Goal: Task Accomplishment & Management: Use online tool/utility

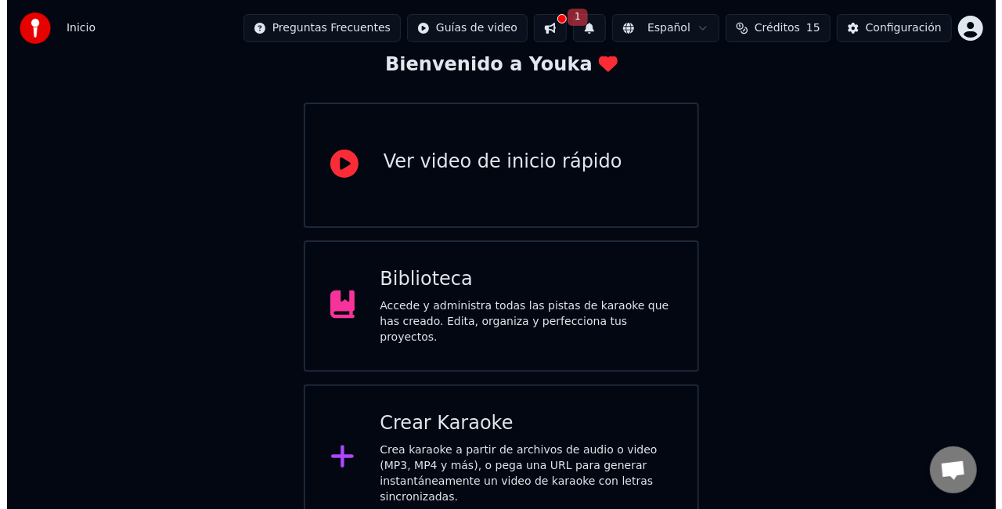
scroll to position [99, 0]
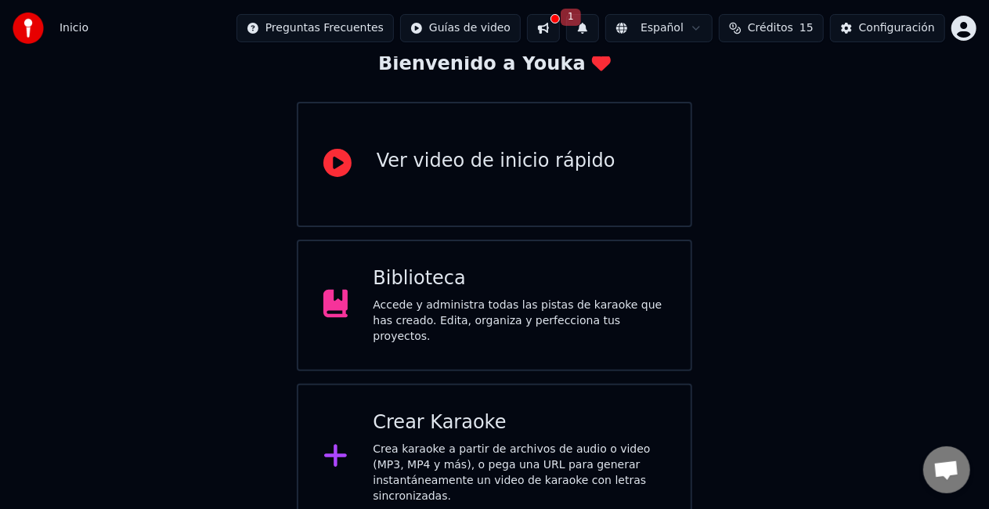
click at [565, 424] on div "Crear Karaoke" at bounding box center [519, 422] width 293 height 25
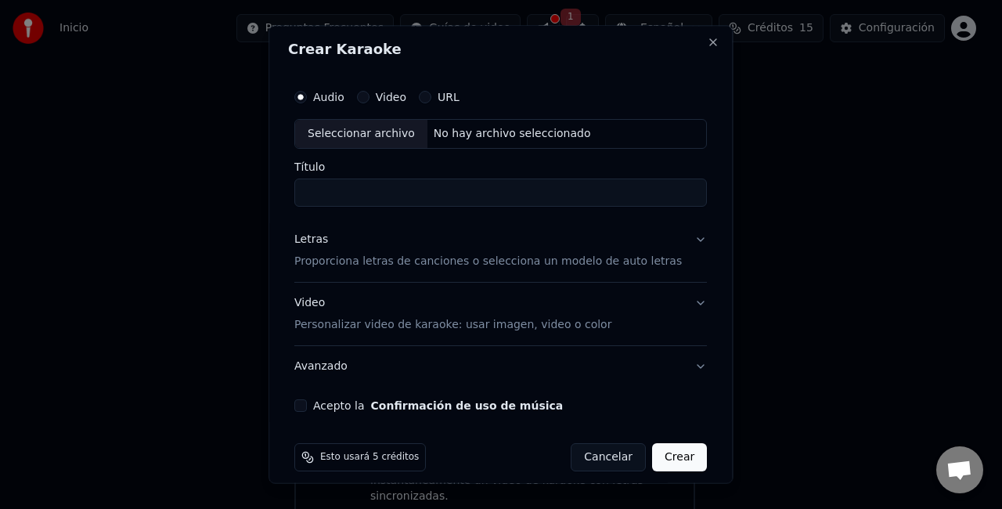
scroll to position [0, 0]
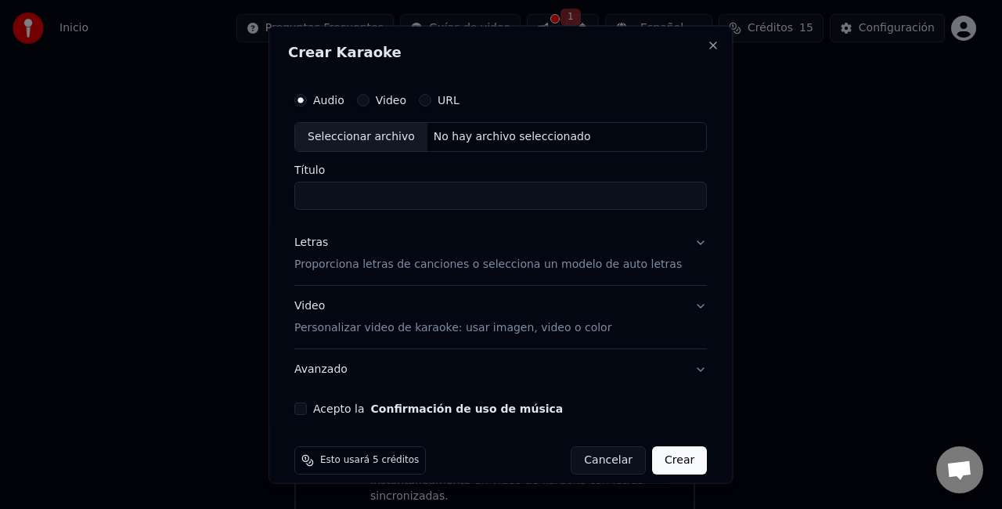
click at [435, 135] on div "No hay archivo seleccionado" at bounding box center [512, 137] width 170 height 16
type input "**********"
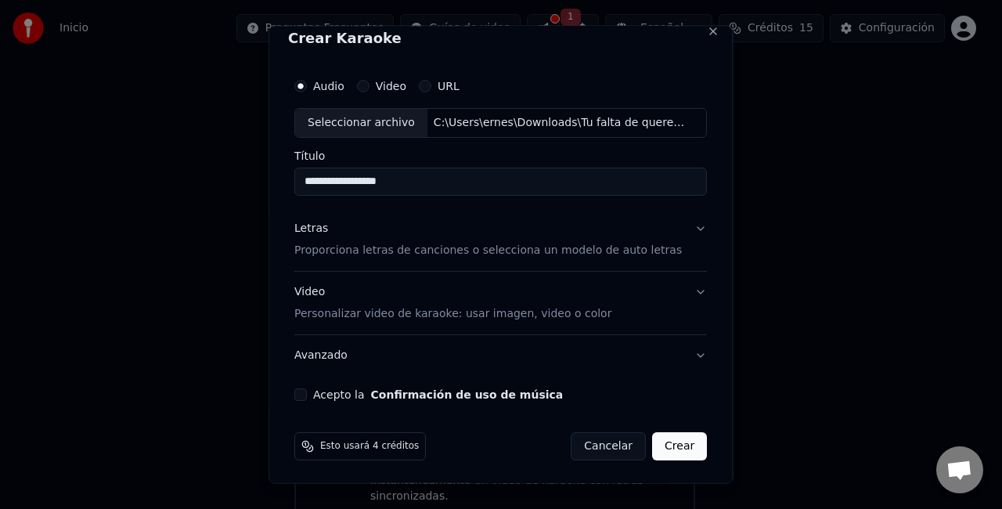
click at [676, 222] on button "Letras Proporciona letras de canciones o selecciona un modelo de auto letras" at bounding box center [500, 238] width 413 height 63
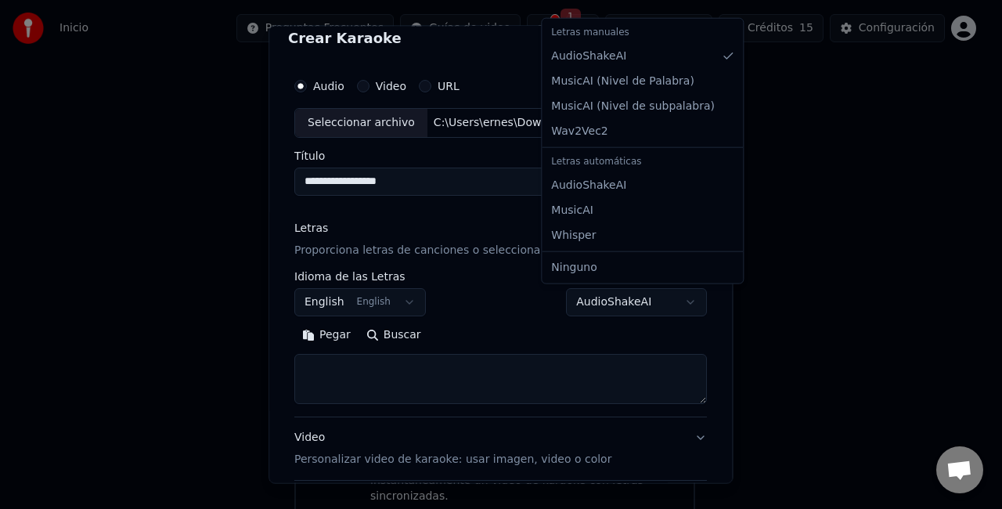
click at [633, 291] on body "**********" at bounding box center [494, 215] width 989 height 629
select select "**********"
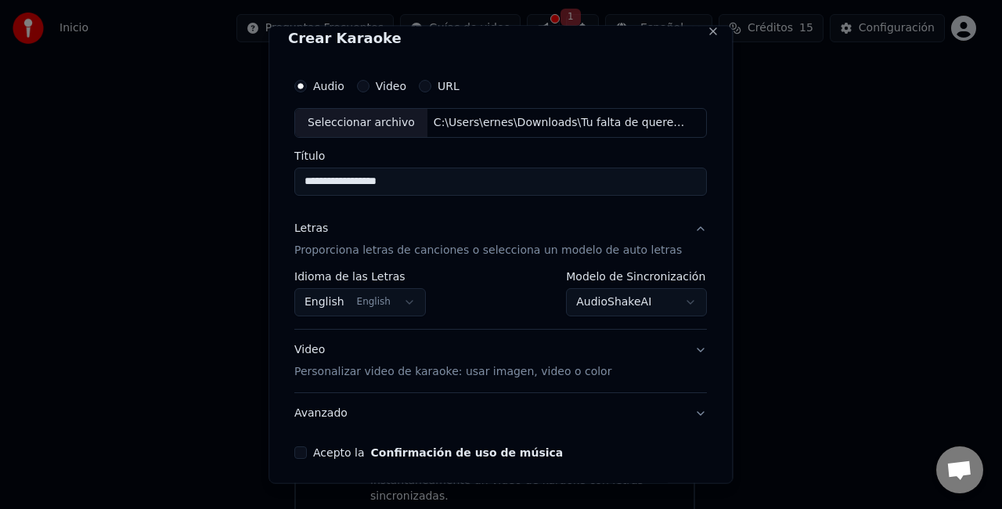
scroll to position [72, 0]
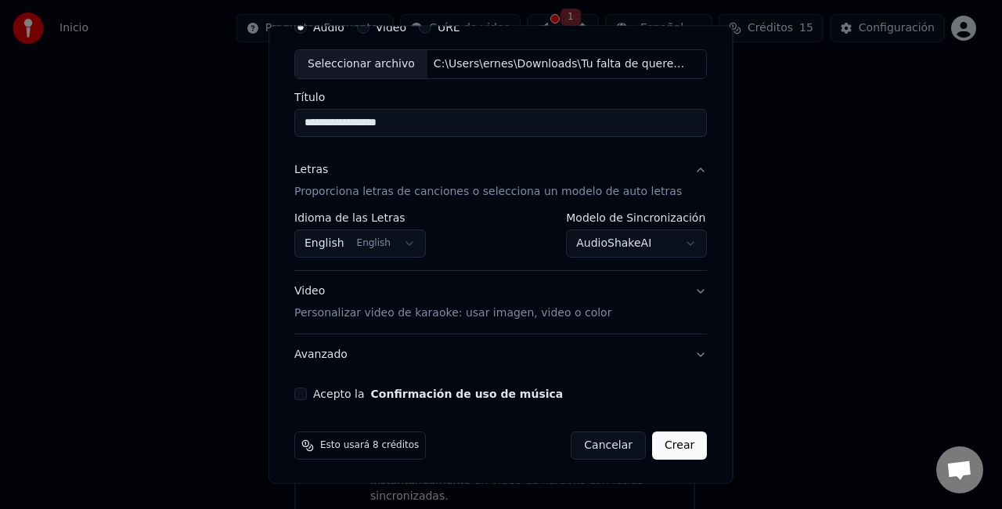
click at [411, 240] on body "**********" at bounding box center [494, 215] width 989 height 629
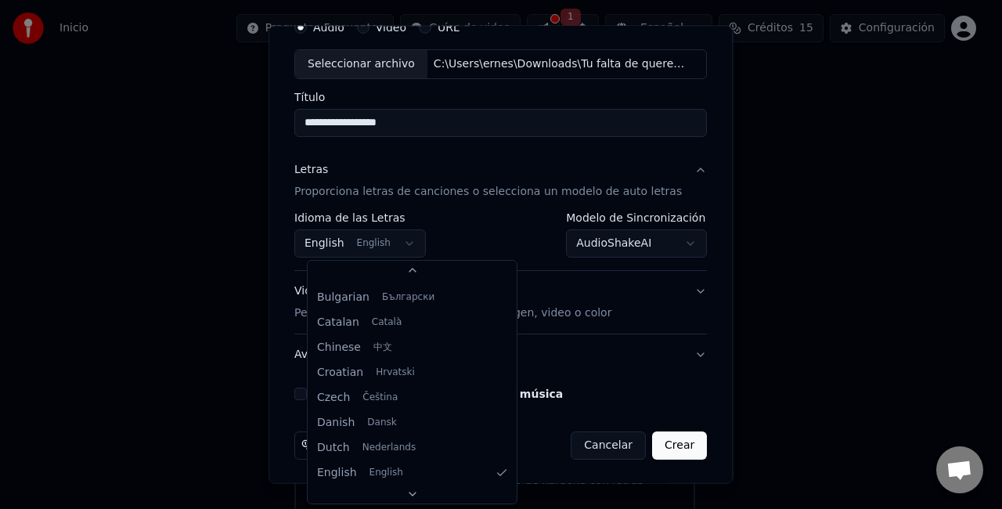
scroll to position [0, 0]
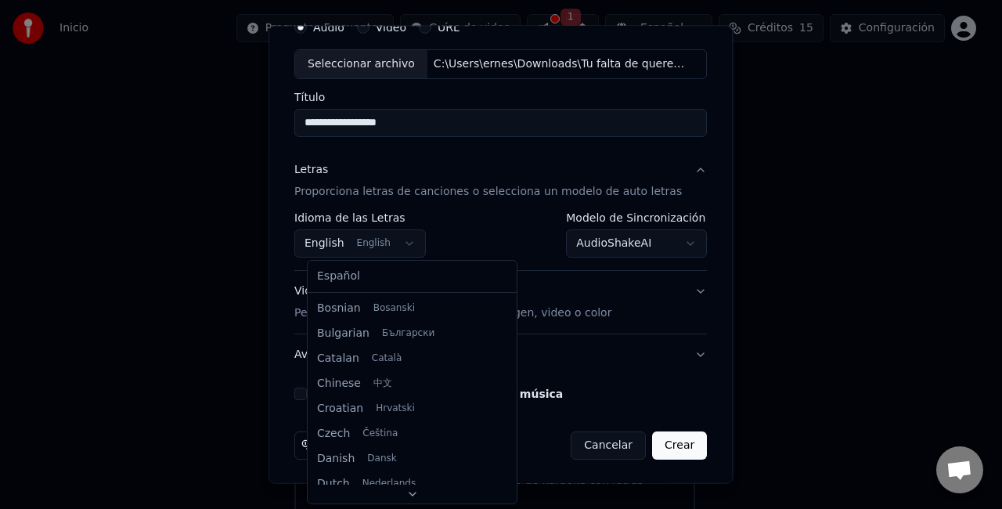
select select "**"
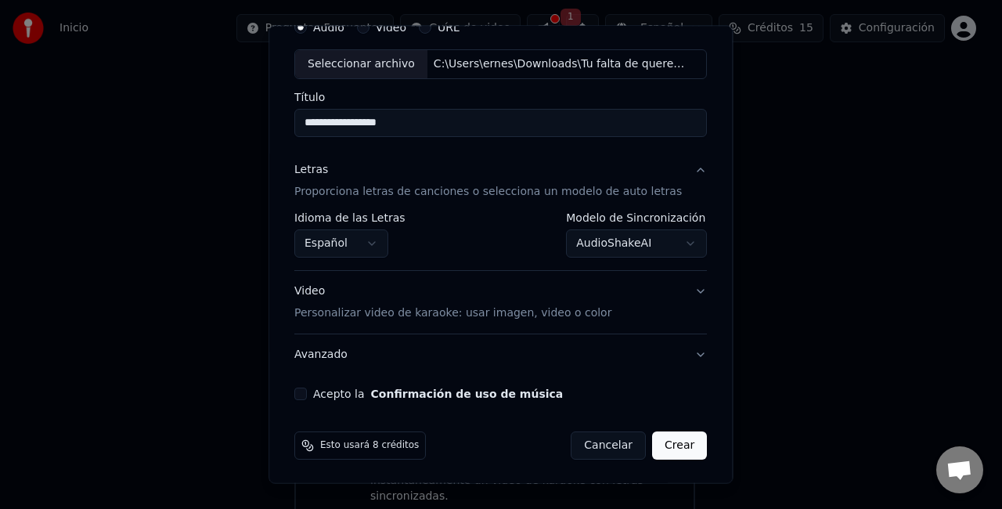
click at [673, 288] on button "Video Personalizar video de karaoke: usar imagen, video o color" at bounding box center [500, 302] width 413 height 63
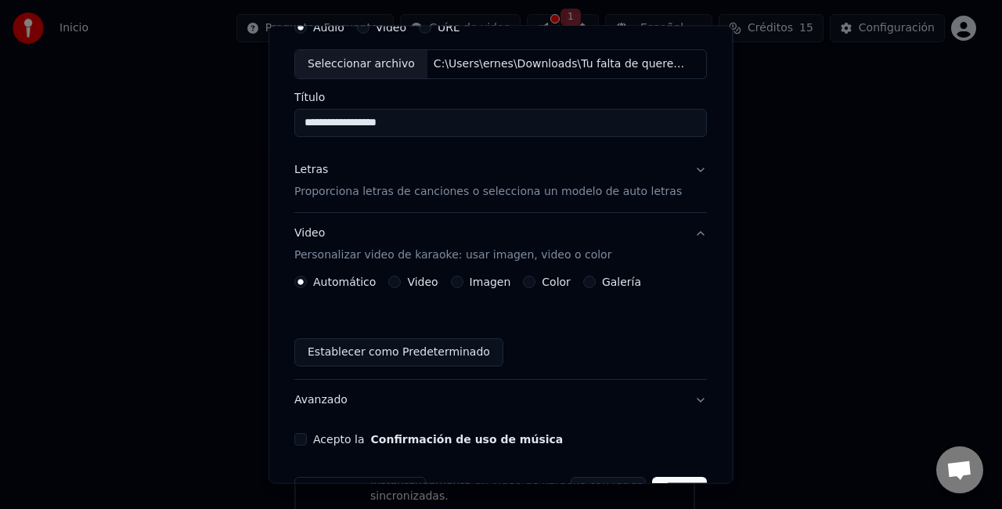
click at [463, 276] on button "Imagen" at bounding box center [457, 282] width 13 height 13
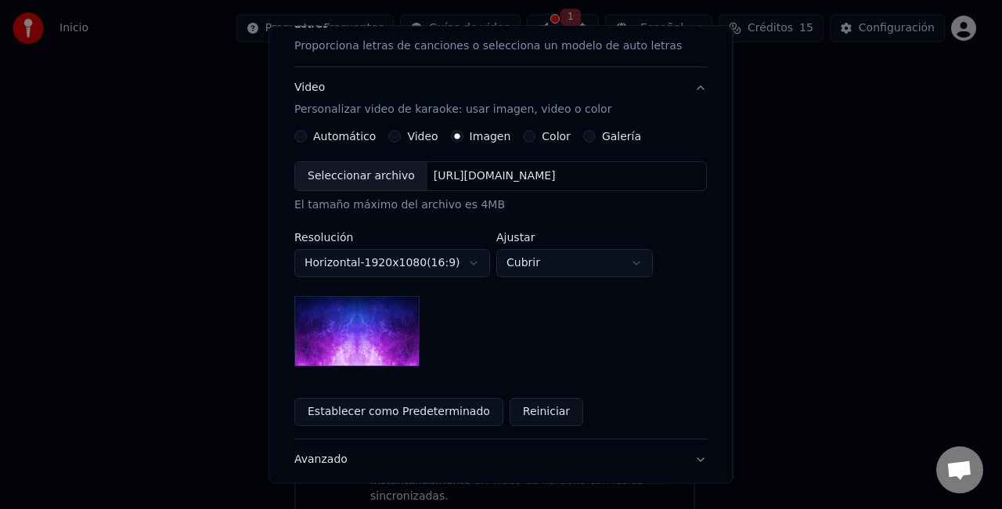
scroll to position [229, 0]
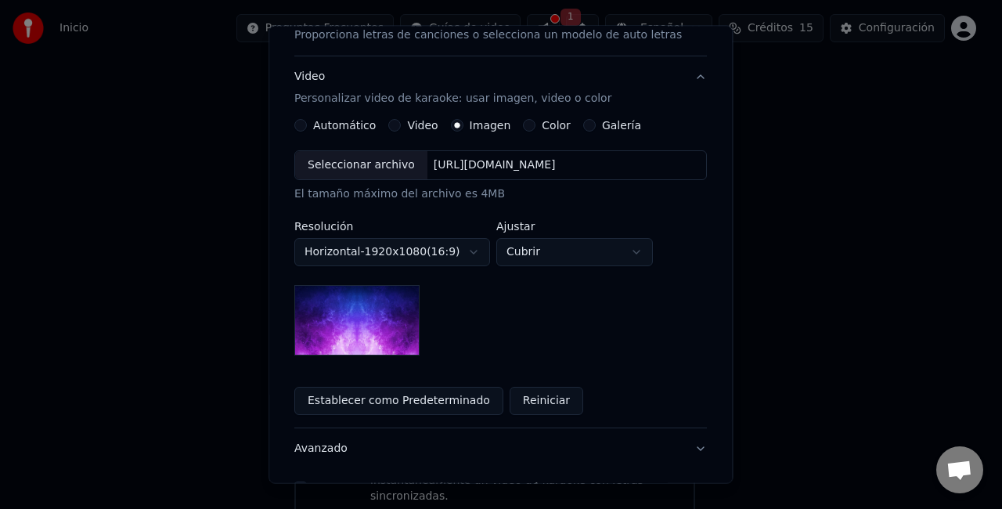
click at [413, 334] on img at bounding box center [356, 320] width 125 height 70
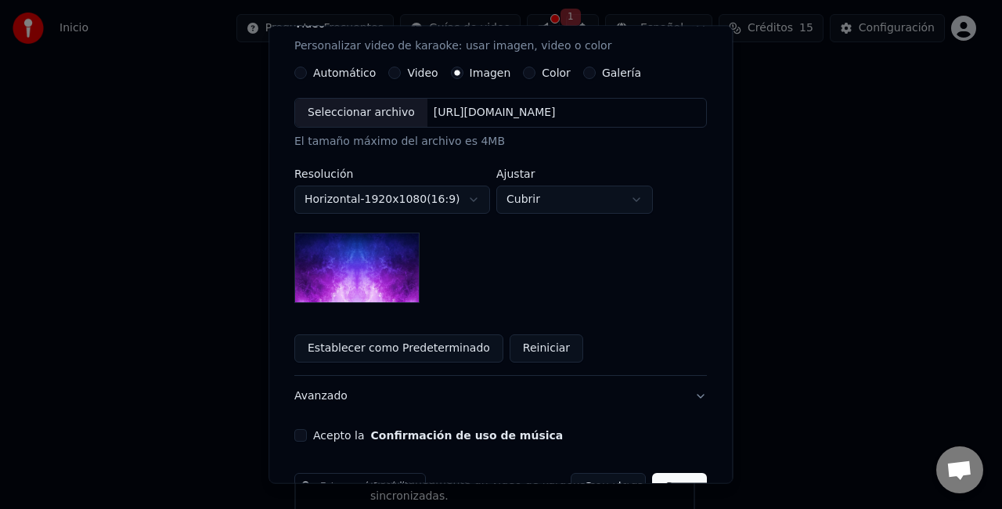
scroll to position [323, 0]
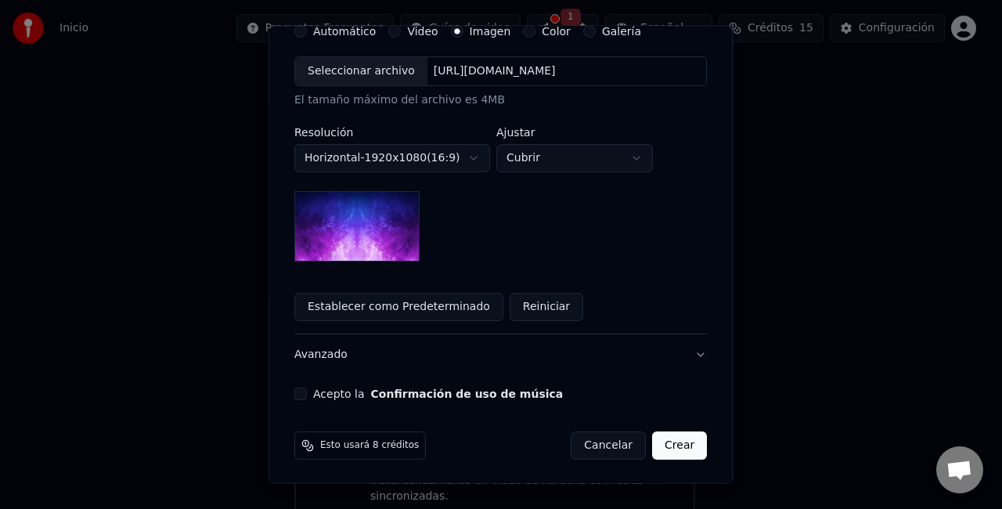
click at [307, 390] on button "Acepto la Confirmación de uso de música" at bounding box center [300, 394] width 13 height 13
click at [666, 443] on button "Crear" at bounding box center [679, 445] width 55 height 28
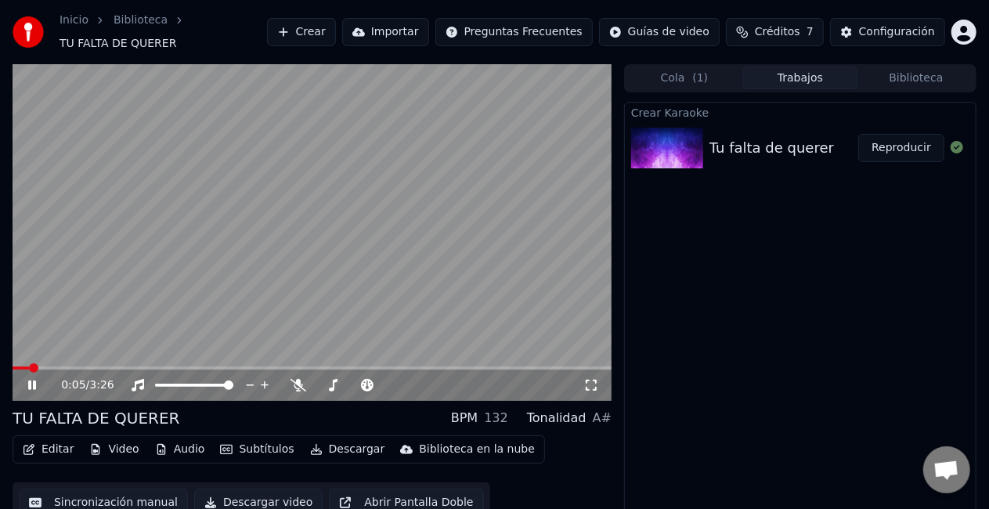
click at [49, 366] on span at bounding box center [312, 367] width 599 height 3
click at [72, 358] on video at bounding box center [312, 232] width 599 height 337
click at [72, 366] on span at bounding box center [312, 367] width 599 height 3
click at [32, 380] on icon at bounding box center [31, 385] width 9 height 11
click at [96, 366] on span at bounding box center [312, 367] width 599 height 3
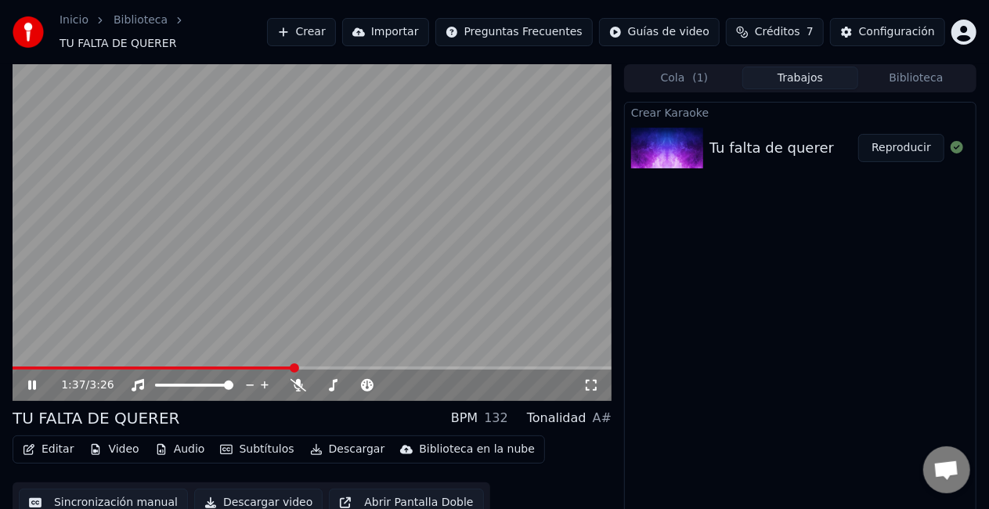
click at [309, 366] on span at bounding box center [312, 367] width 599 height 3
click at [323, 366] on span at bounding box center [312, 367] width 599 height 3
click at [332, 366] on span at bounding box center [312, 367] width 599 height 3
click at [341, 366] on span at bounding box center [312, 367] width 599 height 3
click at [321, 355] on video at bounding box center [312, 232] width 599 height 337
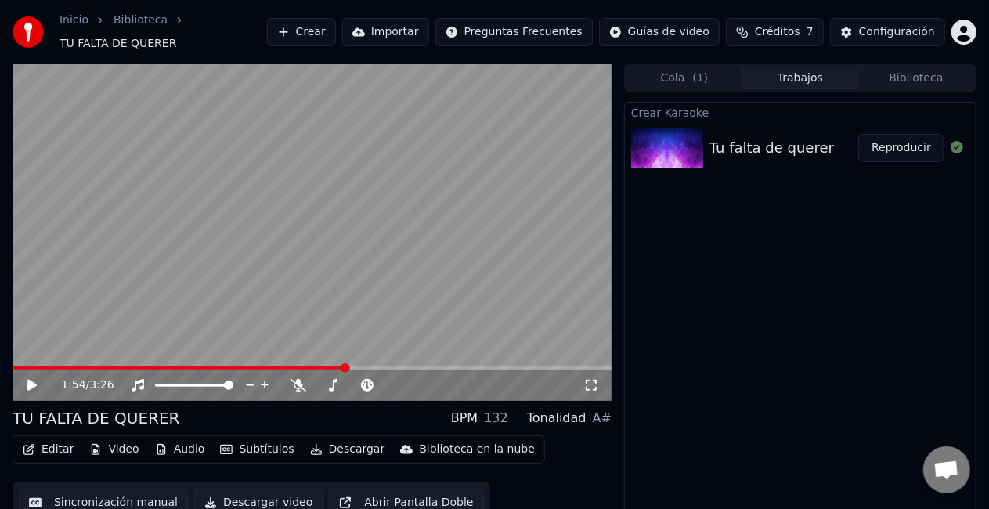
click at [323, 366] on span at bounding box center [179, 367] width 333 height 3
click at [309, 331] on video at bounding box center [312, 232] width 599 height 337
click at [301, 316] on video at bounding box center [312, 232] width 599 height 337
click at [152, 261] on video at bounding box center [312, 232] width 599 height 337
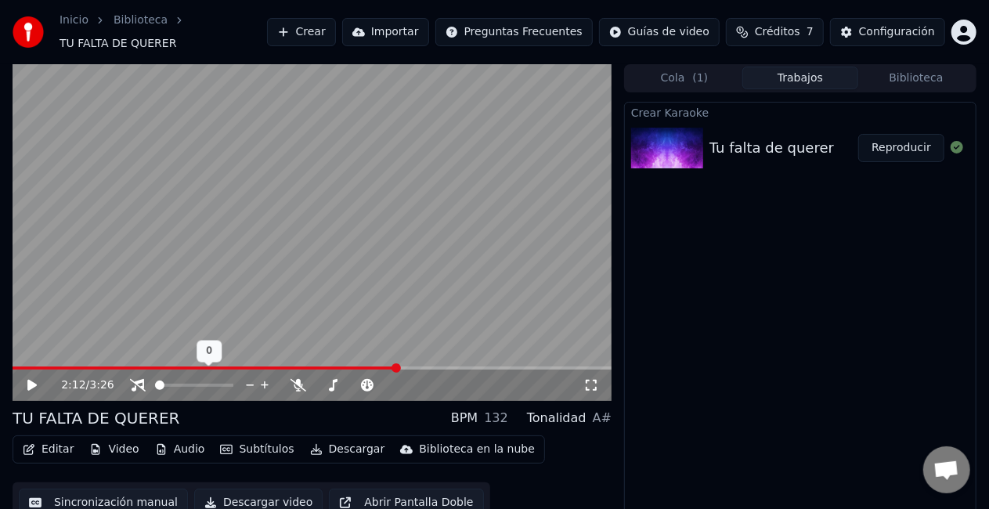
click at [155, 384] on span at bounding box center [155, 385] width 0 height 3
click at [242, 307] on video at bounding box center [312, 232] width 599 height 337
click at [359, 366] on span at bounding box center [207, 367] width 388 height 3
click at [27, 379] on icon at bounding box center [43, 385] width 36 height 13
click at [32, 380] on icon at bounding box center [31, 385] width 9 height 11
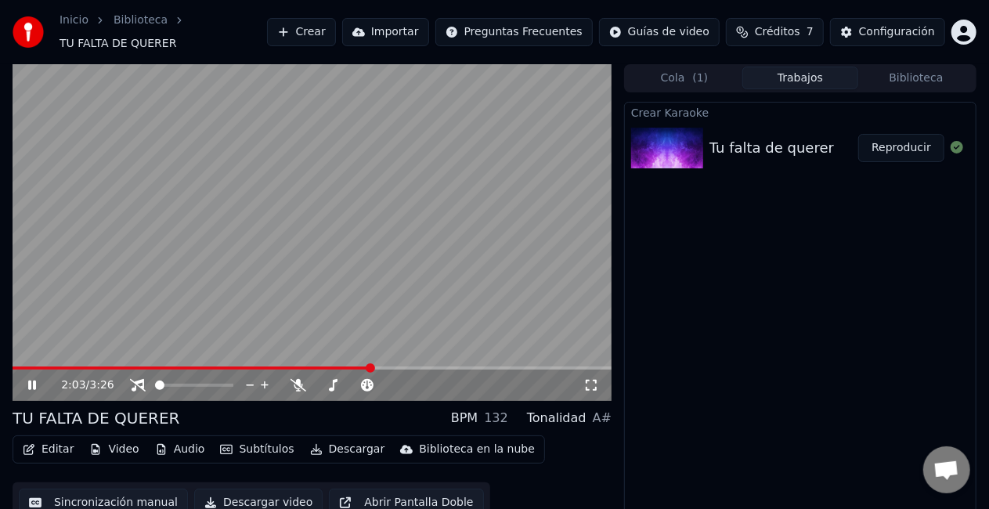
click at [360, 366] on span at bounding box center [192, 367] width 359 height 3
click at [346, 366] on span at bounding box center [190, 367] width 355 height 3
click at [333, 366] on span at bounding box center [180, 367] width 334 height 3
click at [349, 319] on video at bounding box center [312, 232] width 599 height 337
click at [28, 380] on icon at bounding box center [31, 385] width 9 height 11
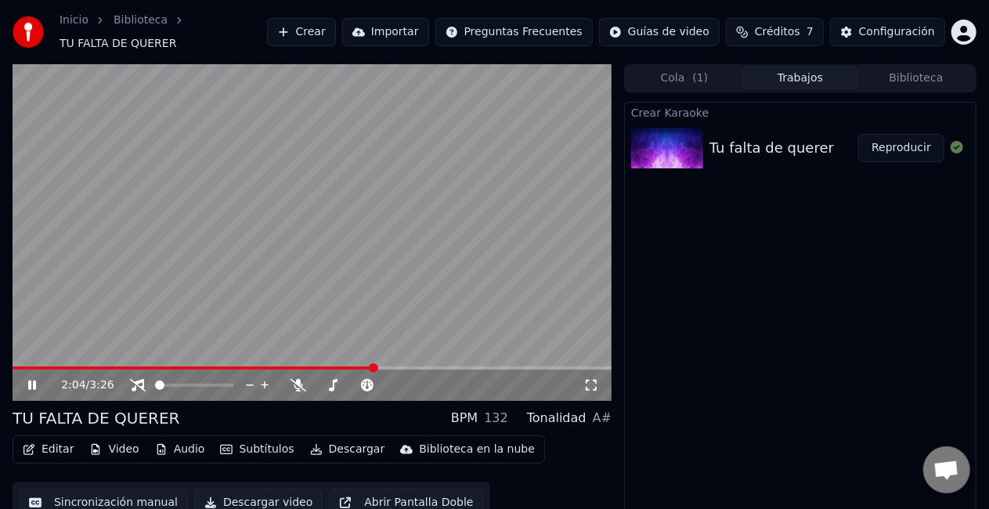
click at [37, 379] on icon at bounding box center [43, 385] width 36 height 13
click at [684, 74] on button "Cola ( 1 )" at bounding box center [684, 78] width 116 height 23
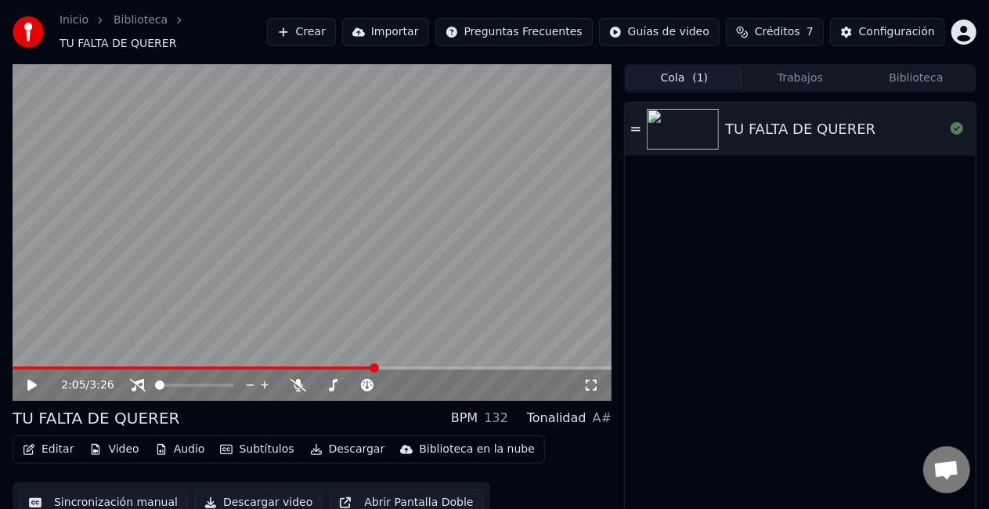
click at [676, 133] on img at bounding box center [683, 129] width 72 height 41
click at [300, 272] on video at bounding box center [312, 232] width 599 height 337
click at [31, 380] on icon at bounding box center [31, 385] width 9 height 11
click at [288, 366] on span at bounding box center [312, 367] width 599 height 3
click at [319, 366] on span at bounding box center [312, 367] width 599 height 3
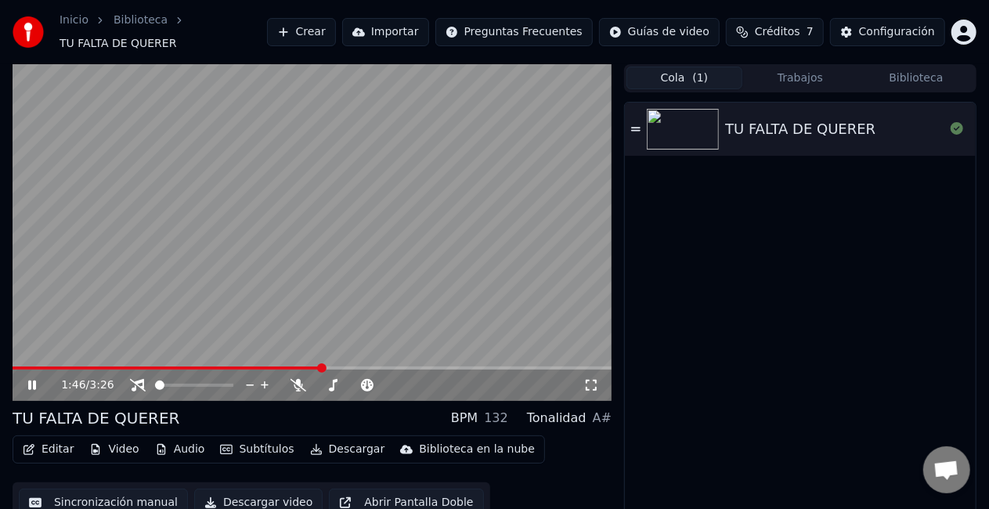
click at [339, 366] on span at bounding box center [312, 367] width 599 height 3
click at [357, 366] on span at bounding box center [312, 367] width 599 height 3
click at [380, 366] on span at bounding box center [312, 367] width 599 height 3
click at [389, 366] on span at bounding box center [312, 367] width 599 height 3
click at [399, 366] on span at bounding box center [312, 367] width 599 height 3
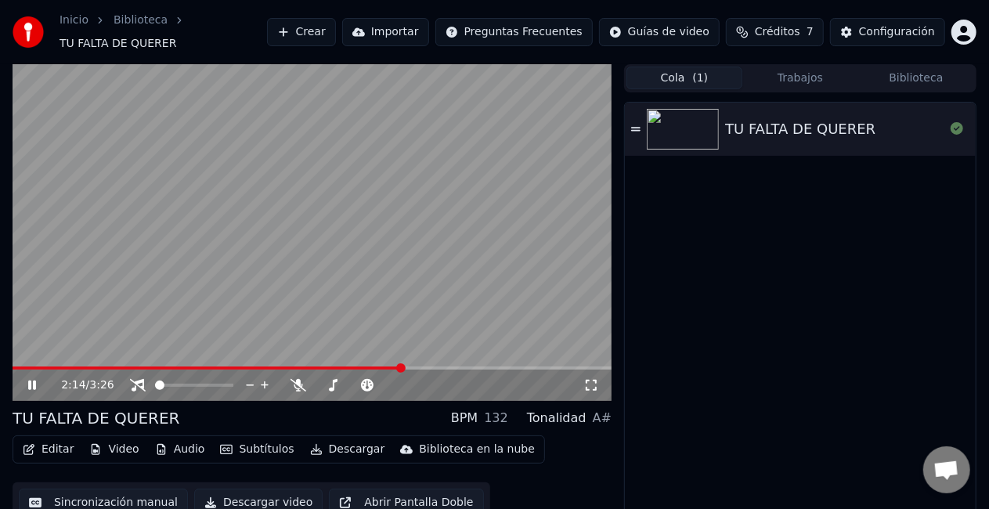
click at [412, 366] on span at bounding box center [312, 367] width 599 height 3
click at [419, 366] on span at bounding box center [312, 367] width 599 height 3
click at [433, 366] on span at bounding box center [312, 367] width 599 height 3
click at [454, 366] on span at bounding box center [312, 367] width 599 height 3
click at [466, 366] on span at bounding box center [312, 367] width 599 height 3
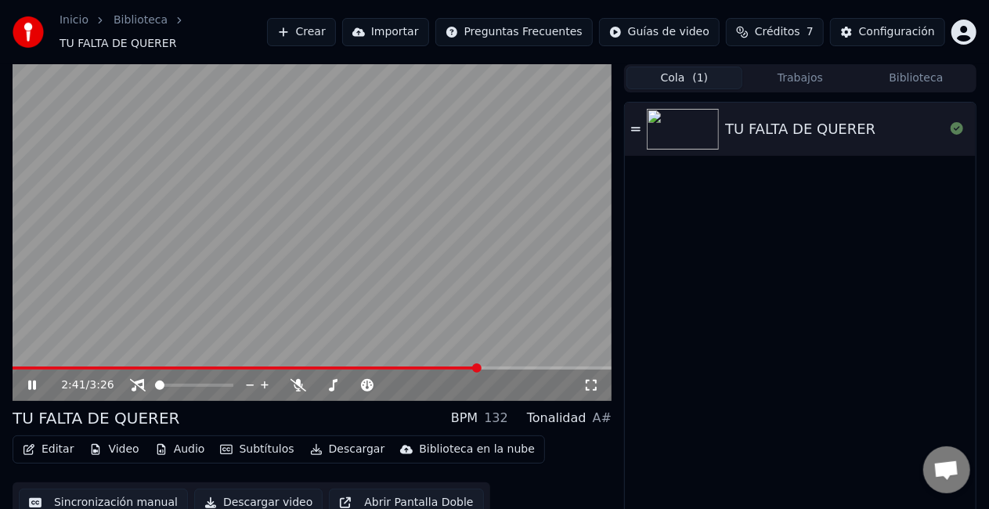
click at [479, 366] on span at bounding box center [312, 367] width 599 height 3
click at [490, 366] on span at bounding box center [312, 367] width 599 height 3
click at [504, 366] on span at bounding box center [312, 367] width 599 height 3
click at [523, 357] on video at bounding box center [312, 232] width 599 height 337
click at [474, 297] on video at bounding box center [312, 232] width 599 height 337
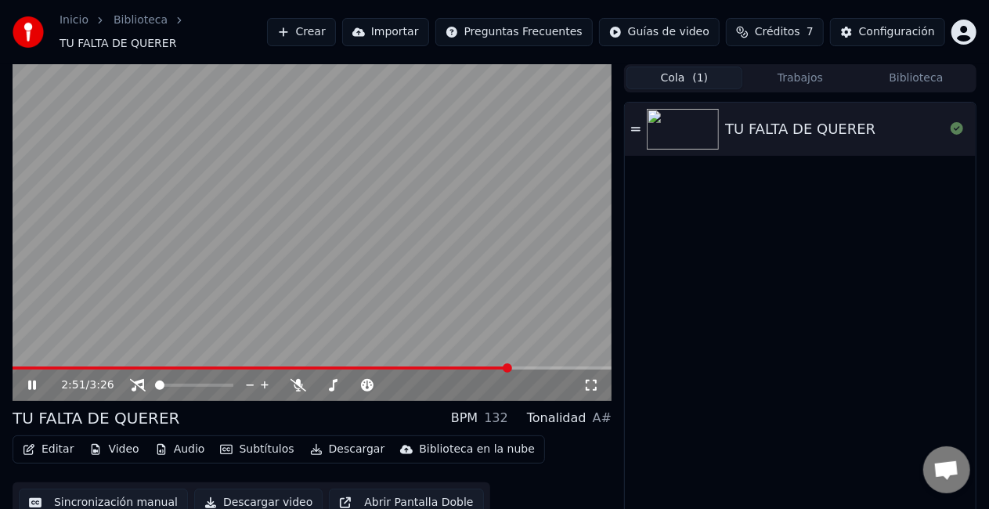
click at [398, 300] on video at bounding box center [312, 232] width 599 height 337
